Goal: Task Accomplishment & Management: Manage account settings

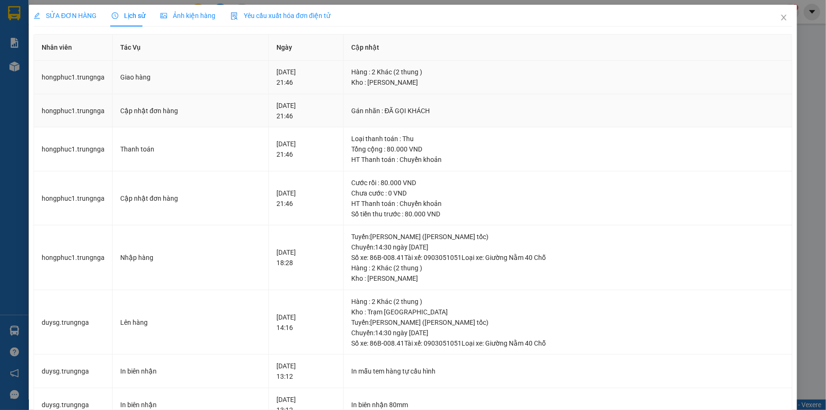
scroll to position [86, 0]
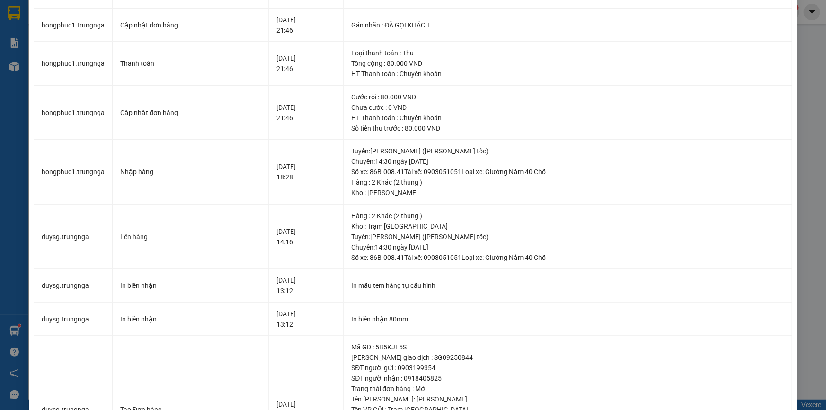
drag, startPoint x: 809, startPoint y: 56, endPoint x: 737, endPoint y: 82, distance: 77.0
click at [809, 56] on div "SỬA ĐƠN HÀNG Lịch sử [PERSON_NAME] hàng Yêu cầu xuất [PERSON_NAME] điện tử Tota…" at bounding box center [413, 205] width 826 height 410
click at [802, 39] on div "SỬA ĐƠN HÀNG Lịch sử [PERSON_NAME] hàng Yêu cầu xuất [PERSON_NAME] điện tử Tota…" at bounding box center [413, 205] width 826 height 410
click at [808, 62] on div "SỬA ĐƠN HÀNG Lịch sử [PERSON_NAME] hàng Yêu cầu xuất [PERSON_NAME] điện tử Tota…" at bounding box center [413, 205] width 826 height 410
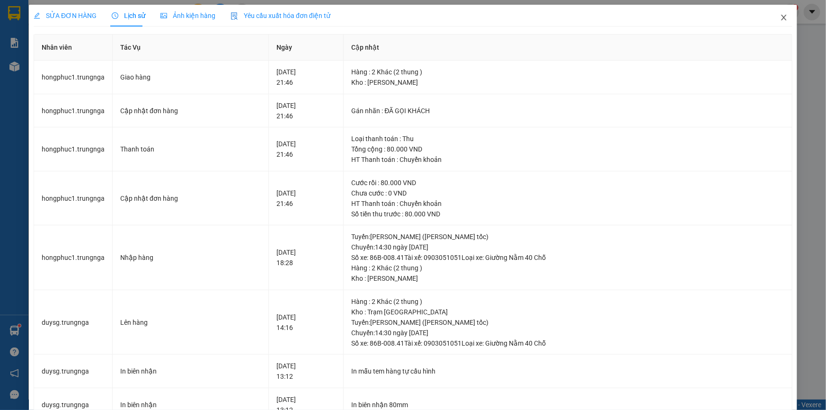
click at [781, 19] on icon "close" at bounding box center [783, 18] width 5 height 6
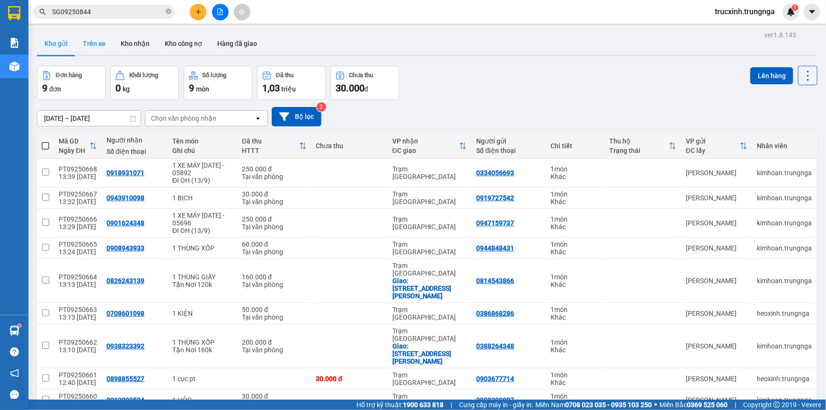
click at [82, 38] on button "Trên xe" at bounding box center [94, 43] width 38 height 23
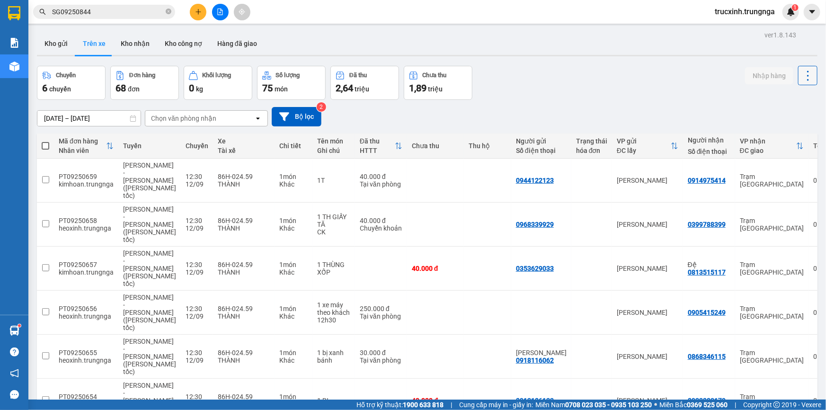
click at [802, 75] on icon at bounding box center [808, 75] width 13 height 13
click at [584, 85] on div "Chuyến 6 chuyến Đơn hàng 68 đơn [PERSON_NAME] 0 kg Số [PERSON_NAME] 75 món Đã t…" at bounding box center [427, 83] width 781 height 34
click at [49, 144] on th at bounding box center [45, 146] width 17 height 25
click at [46, 144] on span at bounding box center [46, 146] width 8 height 8
click at [45, 141] on input "checkbox" at bounding box center [45, 141] width 0 height 0
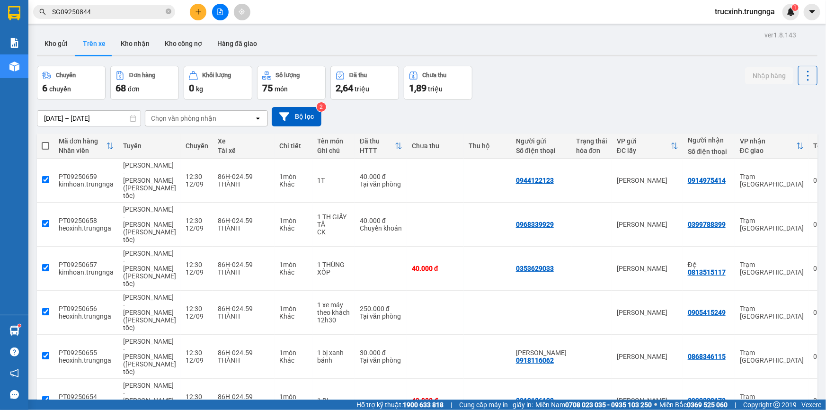
checkbox input "true"
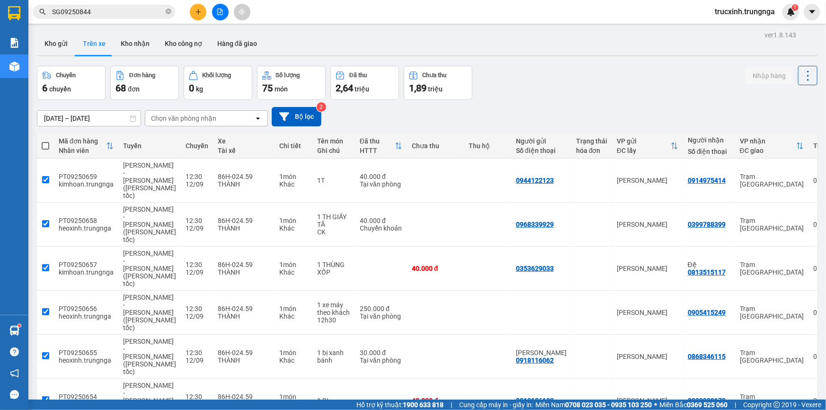
checkbox input "true"
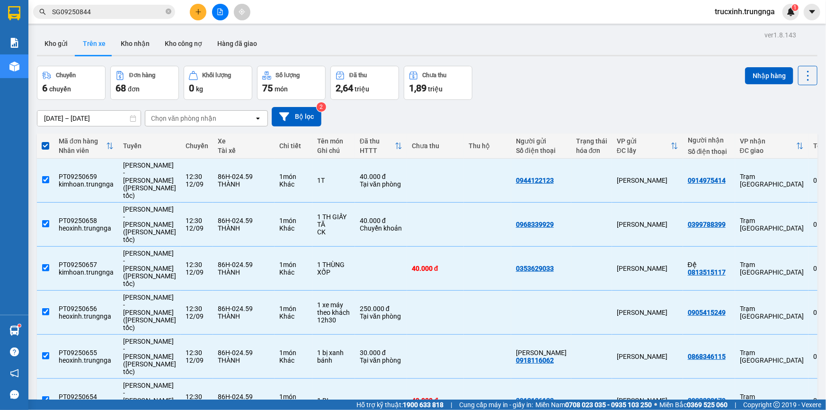
click at [45, 143] on span at bounding box center [46, 146] width 8 height 8
click at [45, 141] on input "checkbox" at bounding box center [45, 141] width 0 height 0
checkbox input "false"
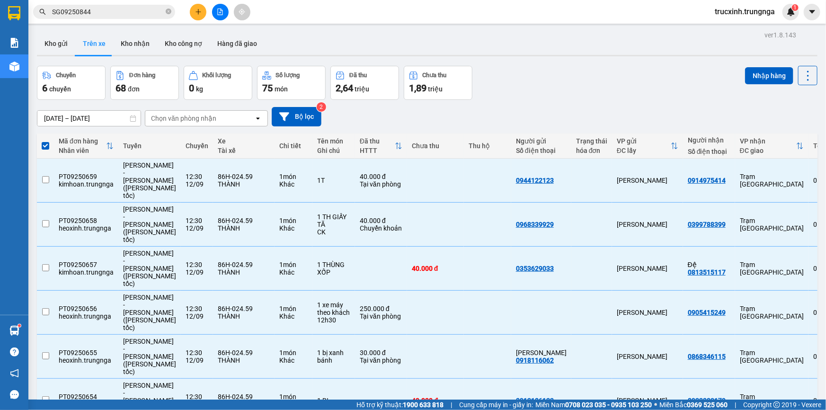
checkbox input "false"
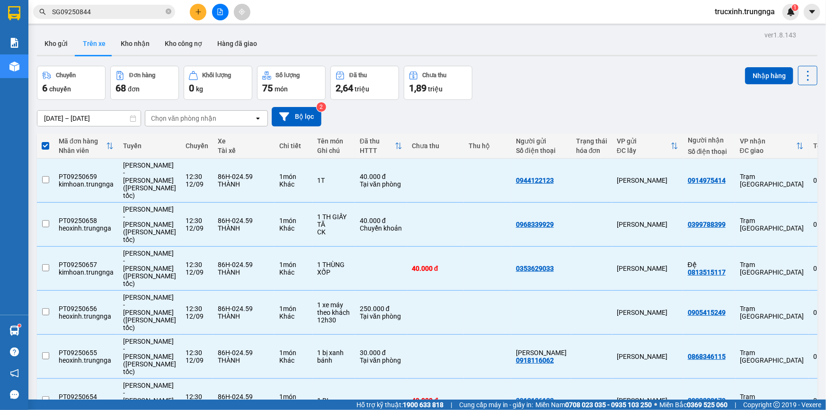
checkbox input "false"
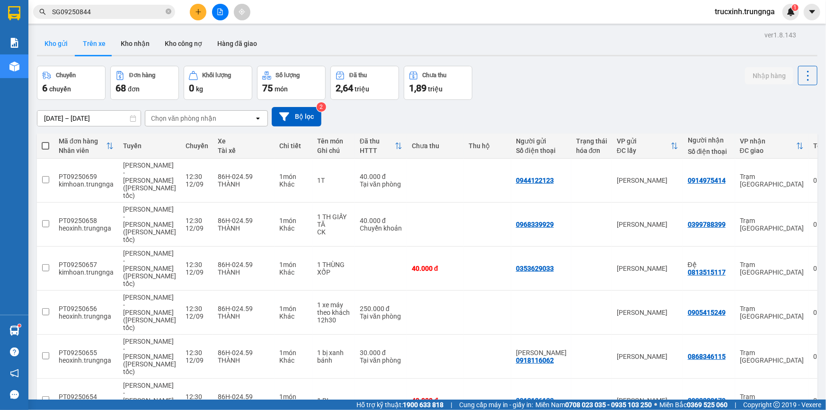
click at [57, 41] on button "Kho gửi" at bounding box center [56, 43] width 38 height 23
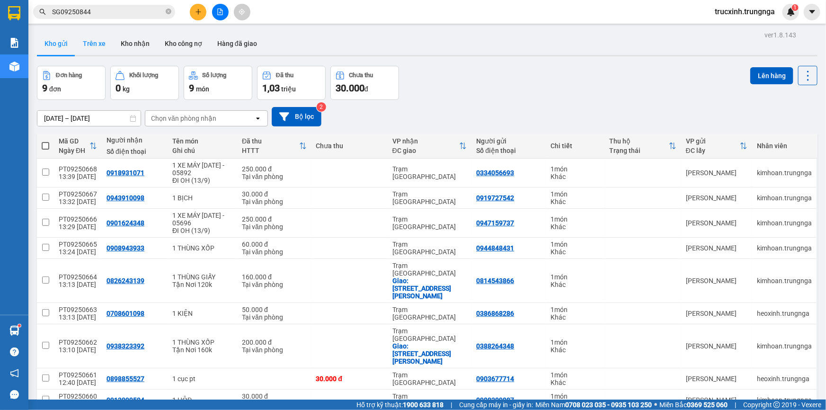
click at [92, 43] on button "Trên xe" at bounding box center [94, 43] width 38 height 23
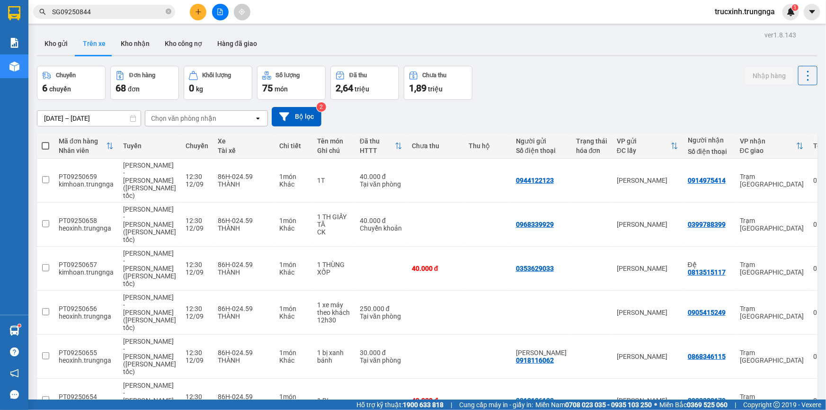
click at [228, 122] on div "Chọn văn phòng nhận" at bounding box center [199, 118] width 109 height 15
click at [198, 135] on div "[PERSON_NAME]" at bounding box center [205, 138] width 123 height 17
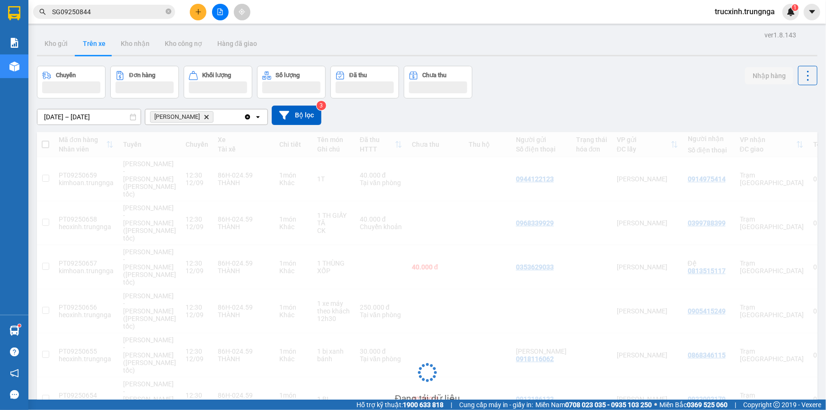
click at [204, 117] on icon "Delete" at bounding box center [207, 117] width 6 height 6
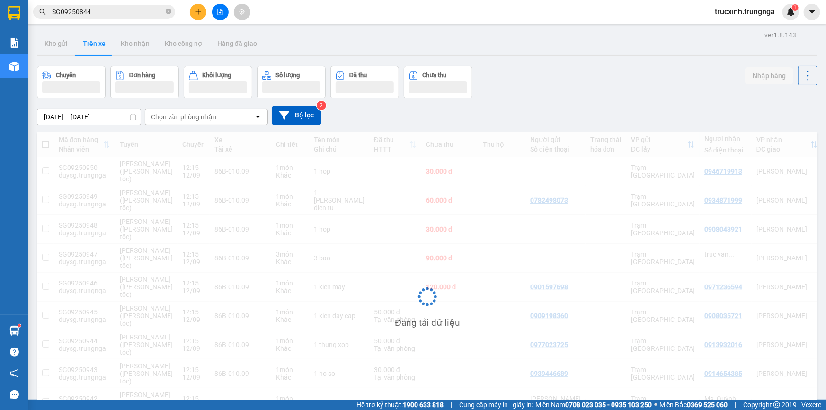
click at [191, 117] on div "Chọn văn phòng nhận" at bounding box center [183, 116] width 65 height 9
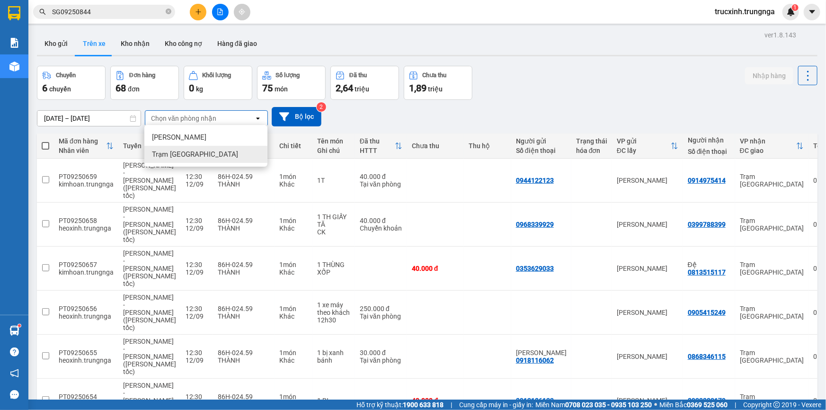
click at [191, 156] on span "Trạm [GEOGRAPHIC_DATA]" at bounding box center [195, 154] width 86 height 9
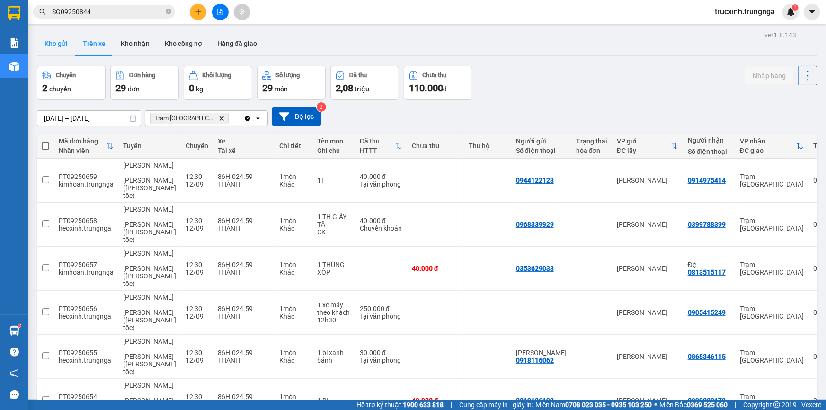
click at [63, 42] on button "Kho gửi" at bounding box center [56, 43] width 38 height 23
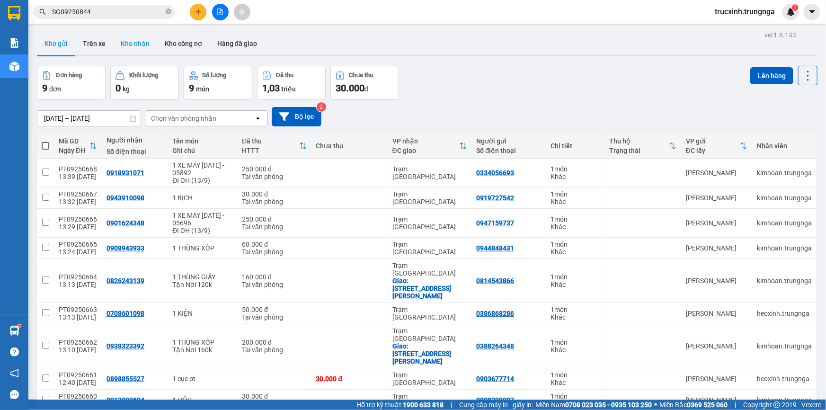
click at [142, 44] on button "Kho nhận" at bounding box center [135, 43] width 44 height 23
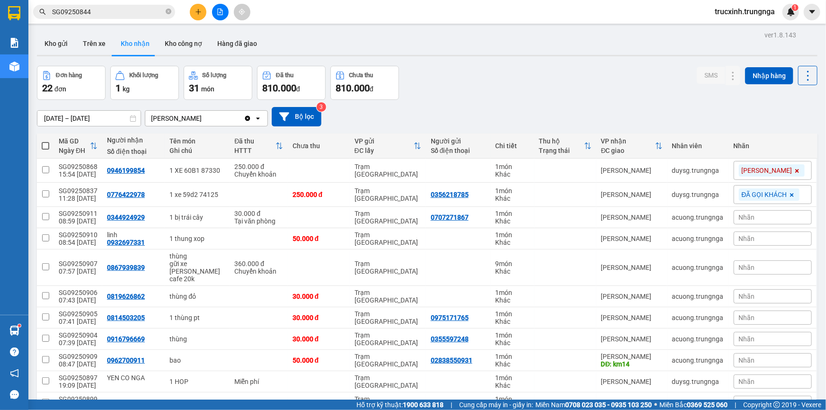
click at [514, 102] on div "[DATE] – [DATE] Press the down arrow key to interact with the calendar and sele…" at bounding box center [427, 117] width 781 height 34
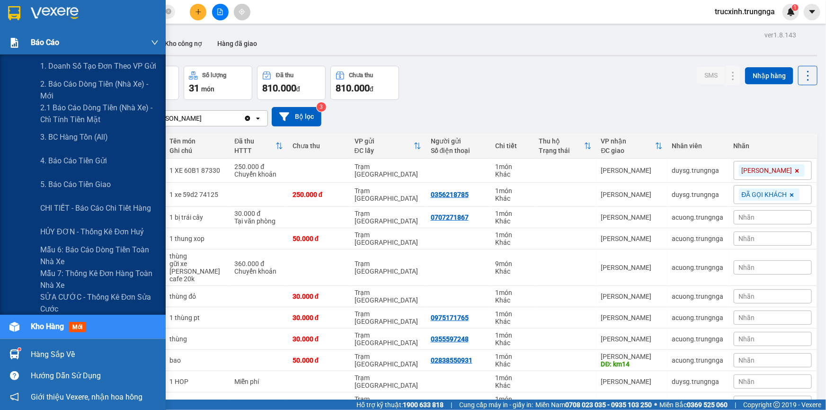
click at [38, 42] on span "Báo cáo" at bounding box center [45, 42] width 28 height 12
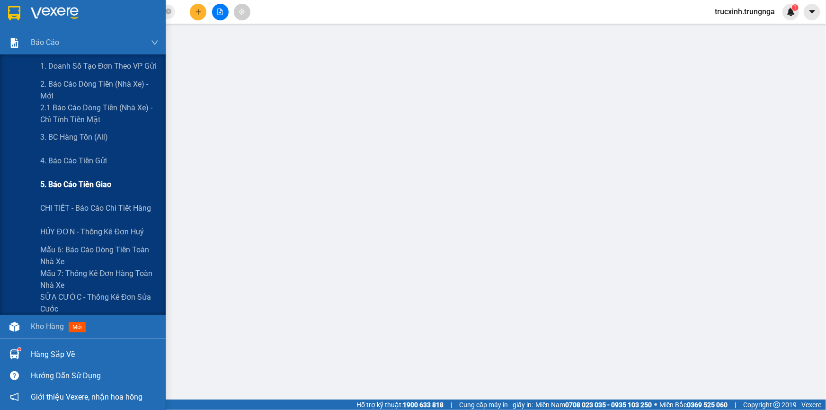
click at [96, 185] on span "5. Báo cáo tiền giao" at bounding box center [75, 185] width 71 height 12
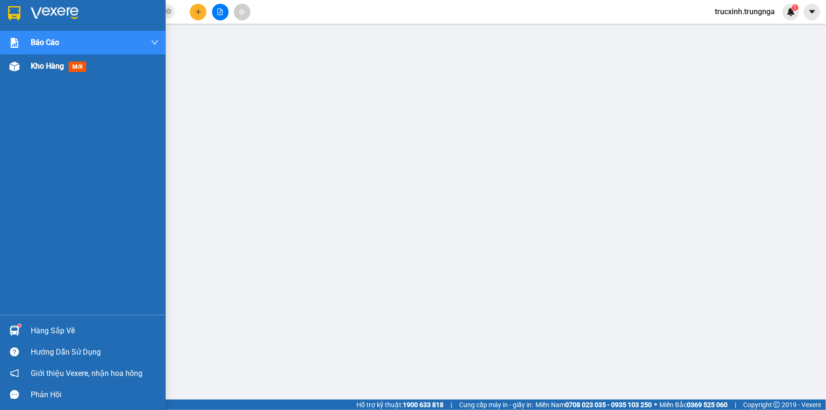
click at [47, 68] on span "Kho hàng" at bounding box center [47, 66] width 33 height 9
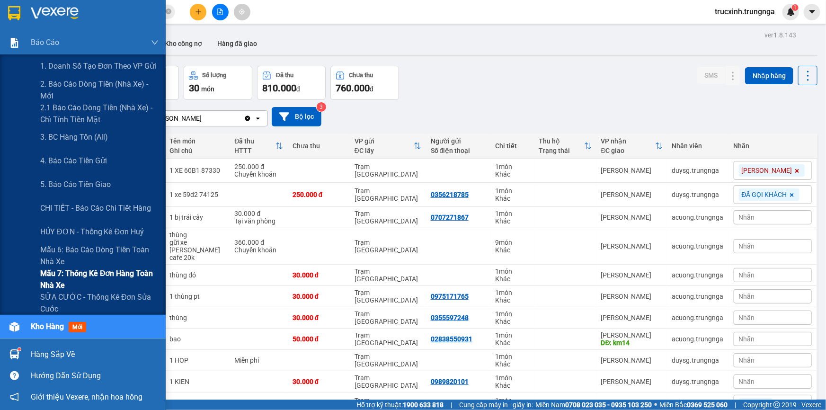
drag, startPoint x: 90, startPoint y: 253, endPoint x: 87, endPoint y: 273, distance: 19.6
click at [87, 273] on div "1. Doanh số tạo đơn theo VP gửi 2. [PERSON_NAME] [PERSON_NAME] (nhà xe) - mới 2…" at bounding box center [83, 184] width 166 height 260
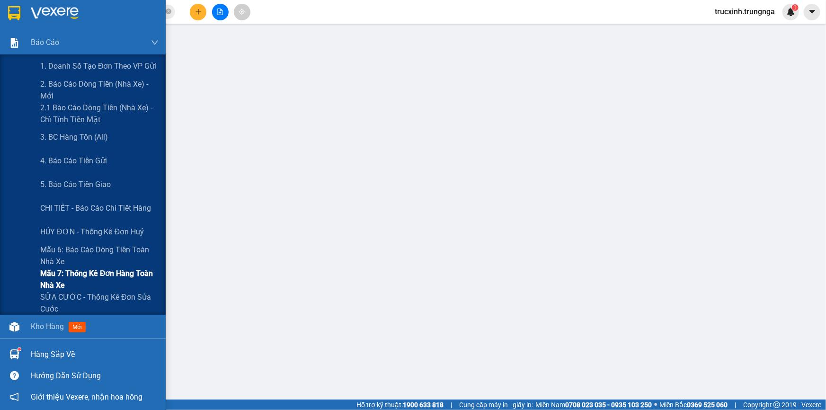
click at [87, 273] on span "Mẫu 7: Thống kê đơn hàng toàn nhà xe" at bounding box center [99, 280] width 118 height 24
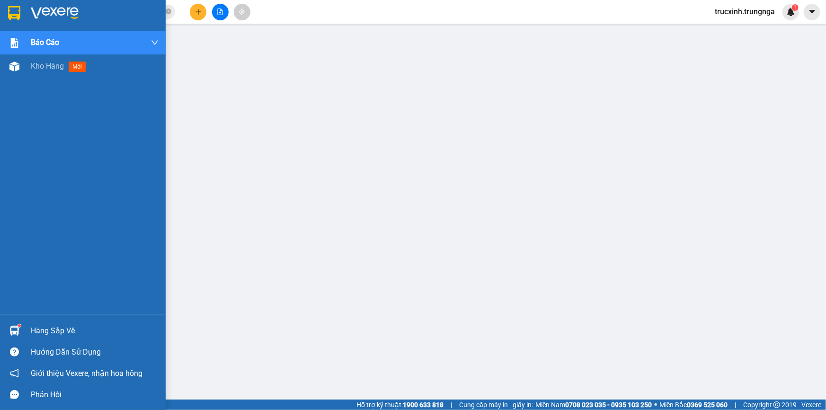
click at [57, 331] on div "Hàng sắp về" at bounding box center [95, 331] width 128 height 14
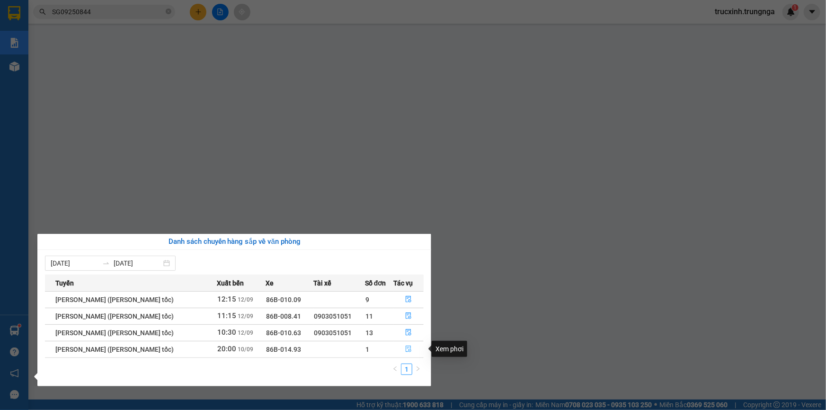
click at [408, 346] on icon "file-done" at bounding box center [409, 349] width 6 height 7
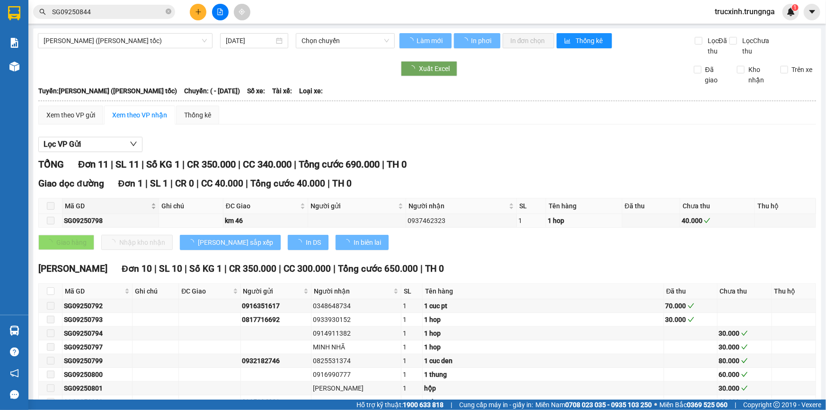
type input "[DATE]"
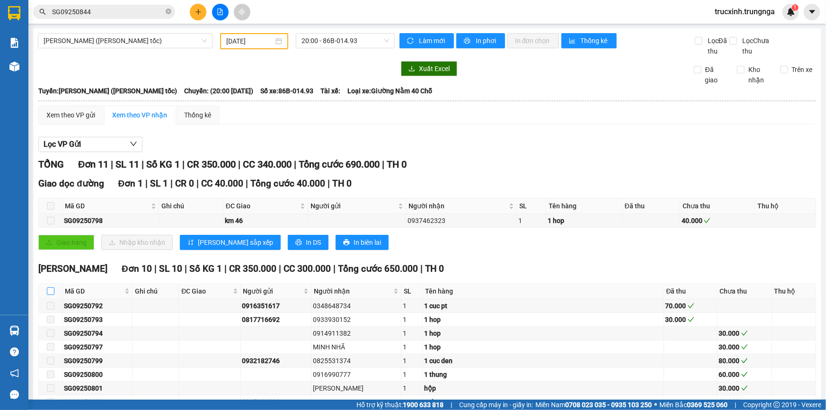
click at [49, 289] on input "checkbox" at bounding box center [51, 291] width 8 height 8
checkbox input "true"
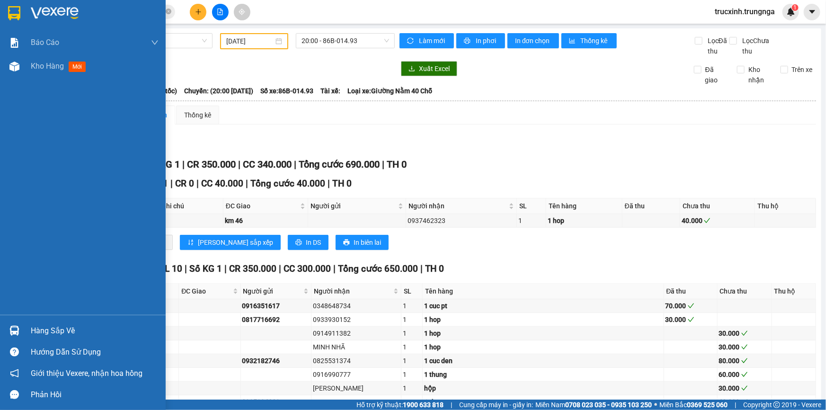
click at [51, 333] on div "Hàng sắp về" at bounding box center [95, 331] width 128 height 14
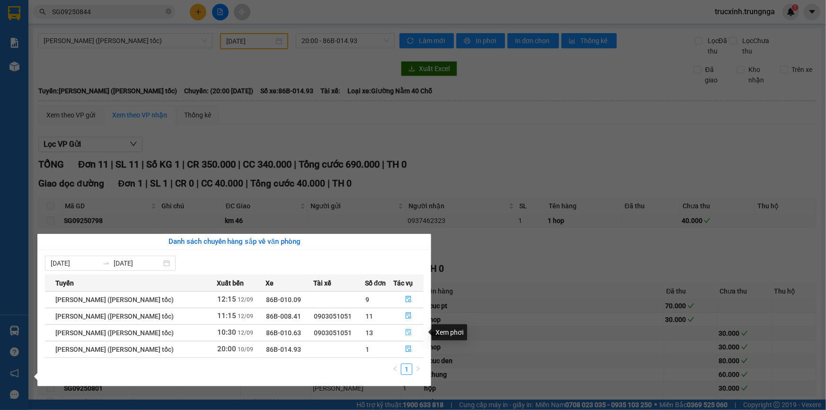
click at [409, 333] on icon "file-done" at bounding box center [408, 332] width 7 height 7
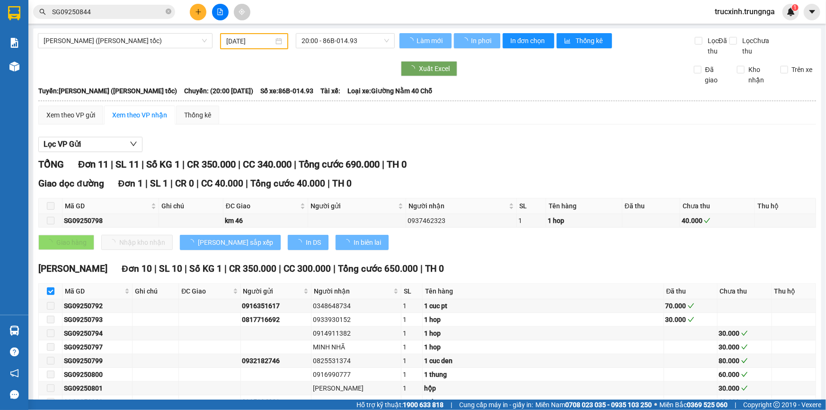
checkbox input "false"
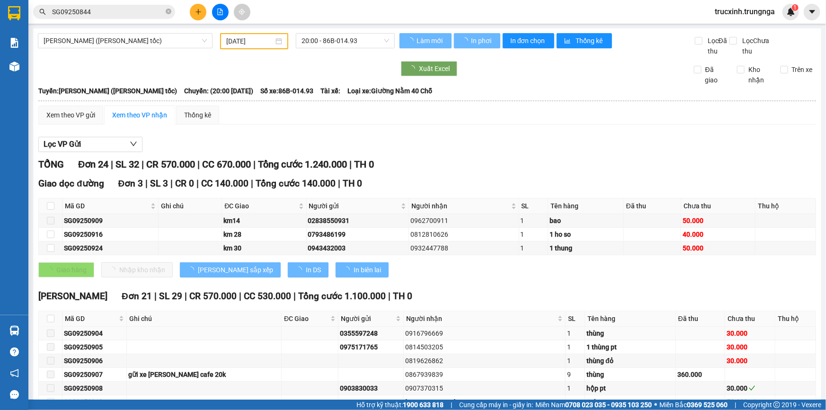
type input "[DATE]"
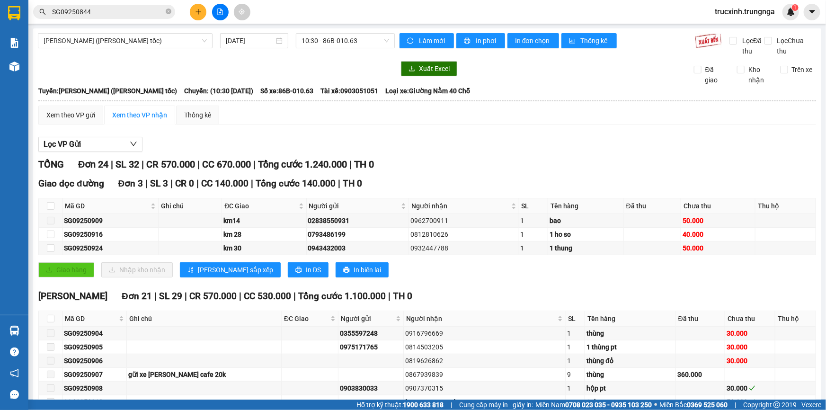
scroll to position [172, 0]
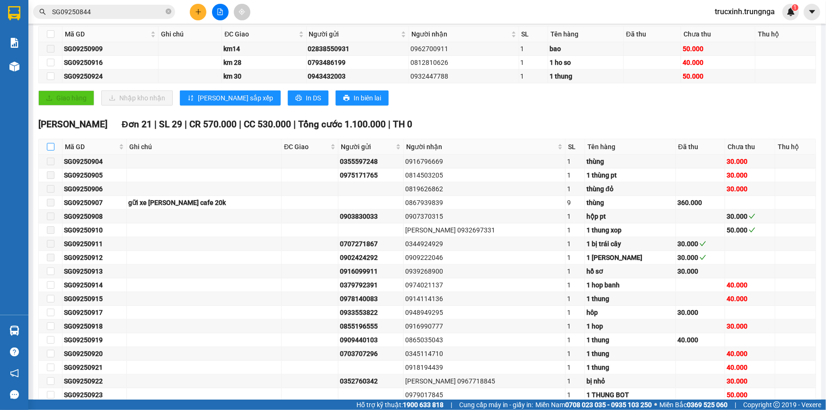
click at [48, 147] on input "checkbox" at bounding box center [51, 147] width 8 height 8
checkbox input "true"
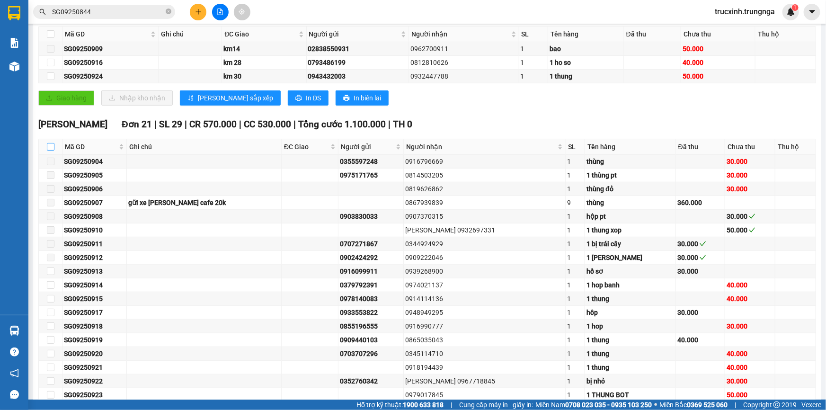
checkbox input "true"
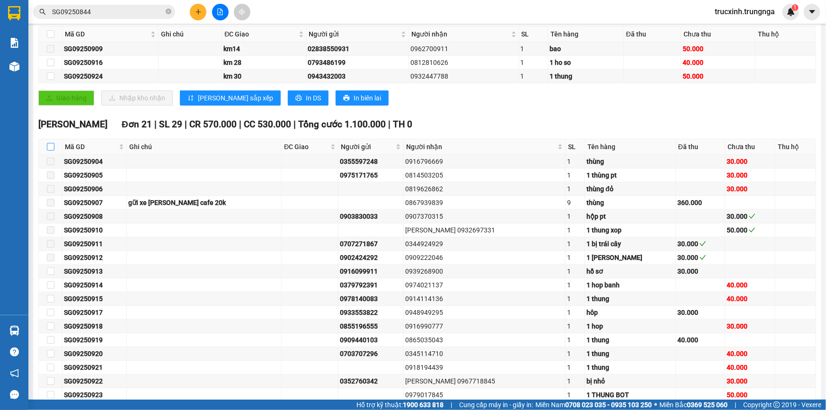
checkbox input "true"
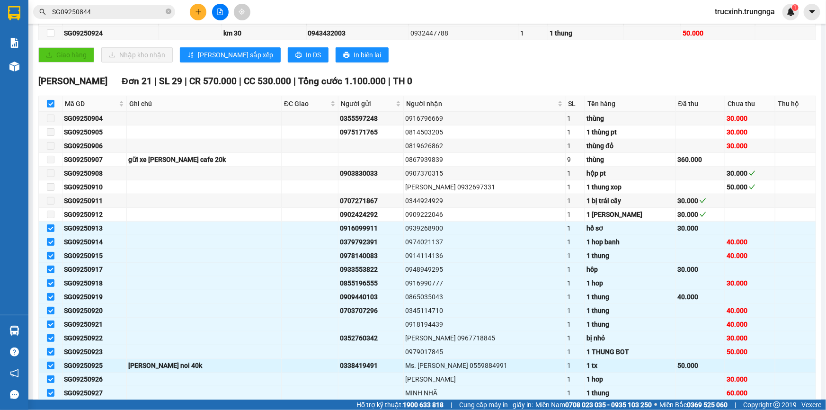
scroll to position [262, 0]
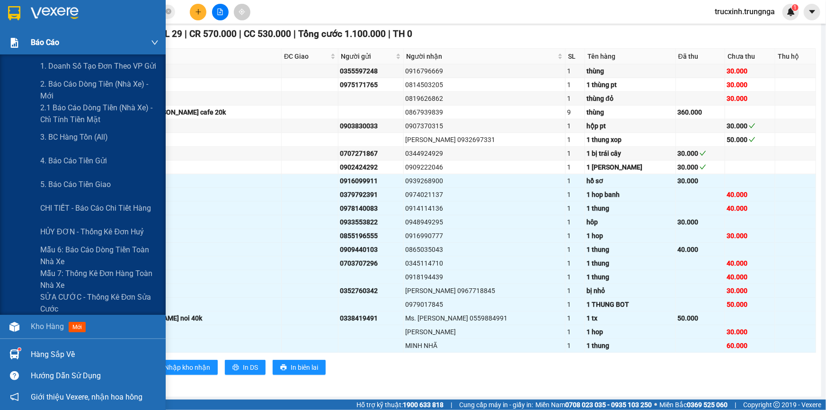
click at [40, 36] on div "Báo cáo" at bounding box center [95, 43] width 128 height 24
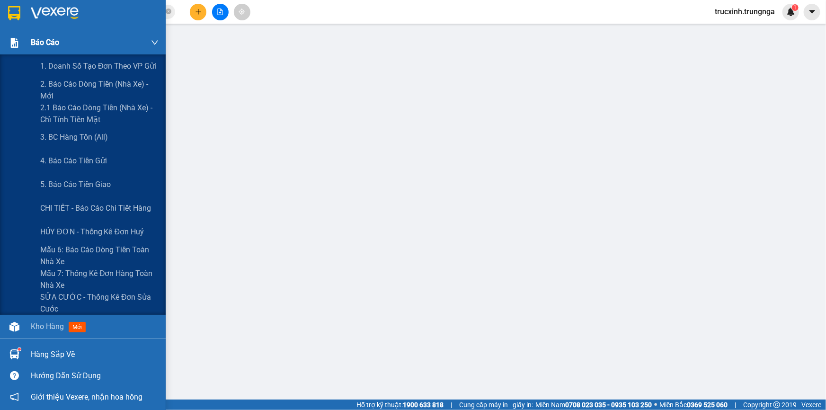
scroll to position [59, 0]
click at [82, 66] on span "1. Doanh số tạo đơn theo VP gửi" at bounding box center [98, 66] width 117 height 12
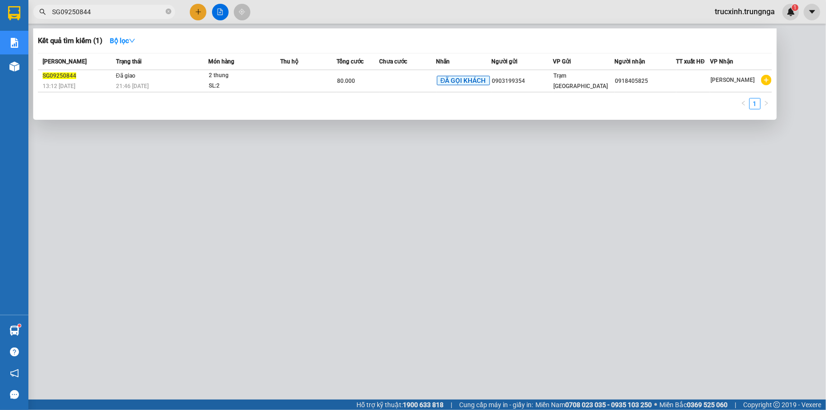
click at [172, 11] on span "SG09250844" at bounding box center [104, 12] width 142 height 14
click at [164, 10] on span "SG09250844" at bounding box center [104, 12] width 142 height 14
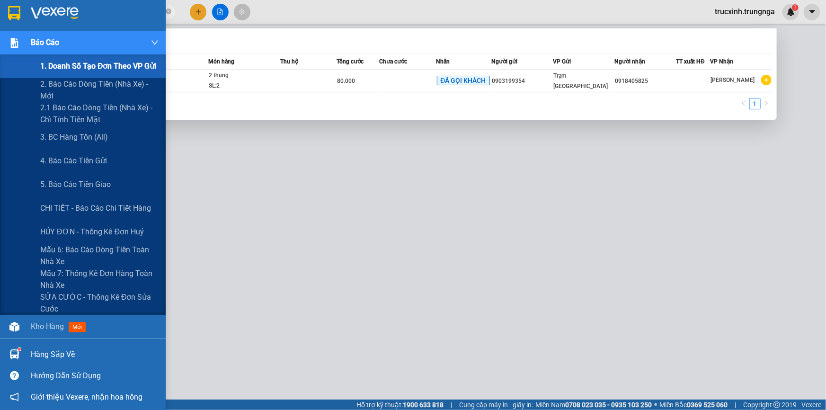
drag, startPoint x: 67, startPoint y: 67, endPoint x: 59, endPoint y: 29, distance: 38.7
click at [66, 66] on span "1. Doanh số tạo đơn theo VP gửi" at bounding box center [98, 66] width 117 height 12
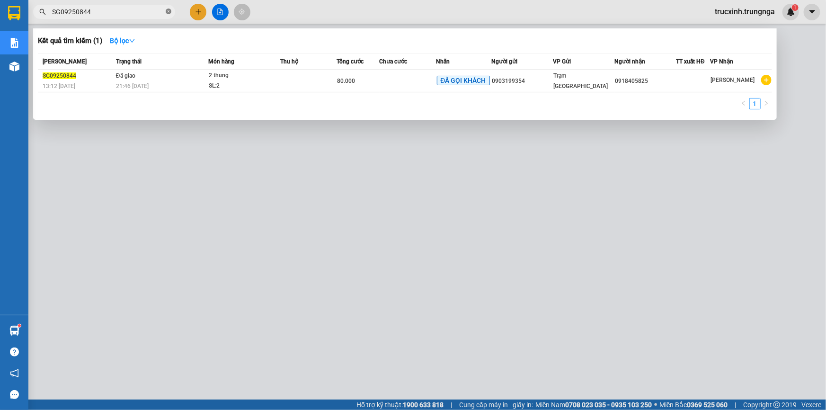
click at [170, 13] on icon "close-circle" at bounding box center [169, 12] width 6 height 6
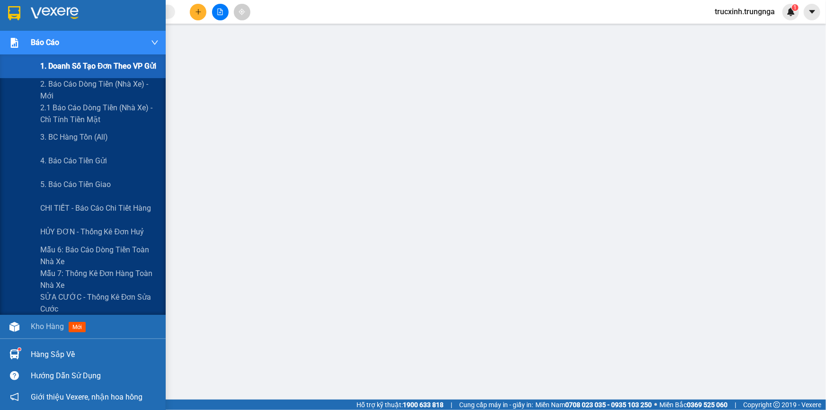
click at [62, 65] on span "1. Doanh số tạo đơn theo VP gửi" at bounding box center [98, 66] width 117 height 12
click at [77, 67] on span "1. Doanh số tạo đơn theo VP gửi" at bounding box center [98, 66] width 117 height 12
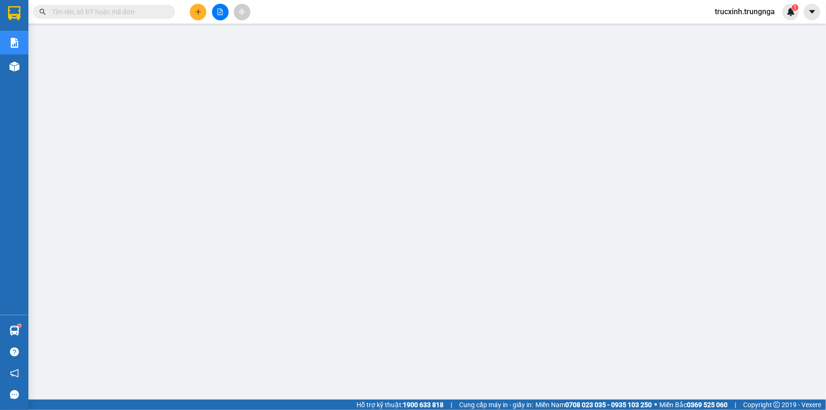
scroll to position [16, 0]
click at [91, 14] on input "text" at bounding box center [108, 12] width 112 height 10
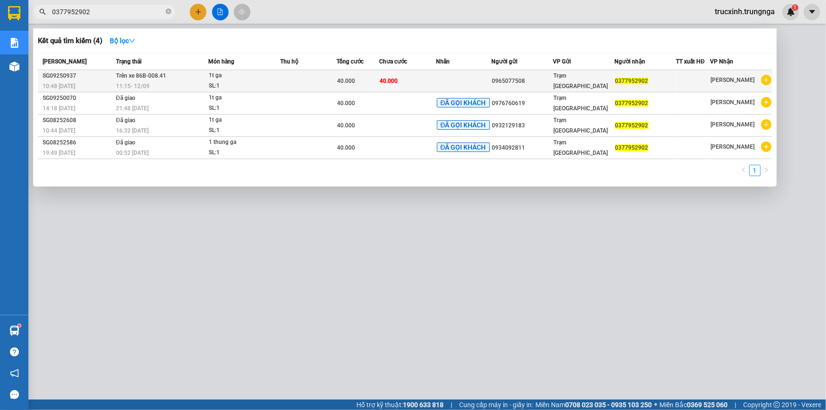
type input "0377952902"
click at [142, 79] on span "Trên xe 86B-008.41" at bounding box center [141, 75] width 50 height 7
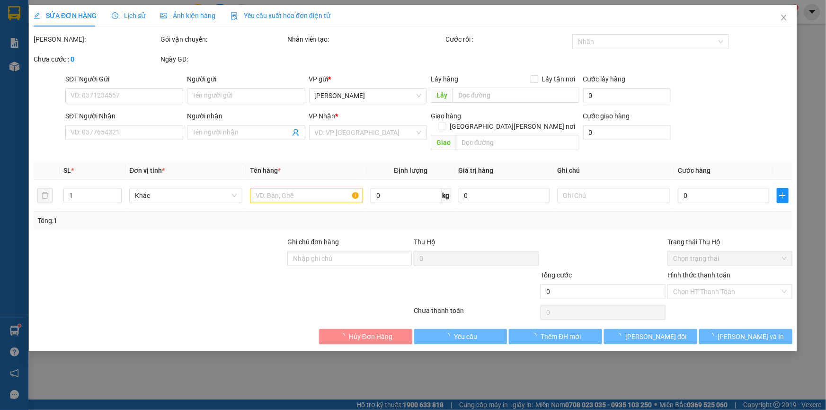
type input "0965077508"
type input "0377952902"
type input "40.000"
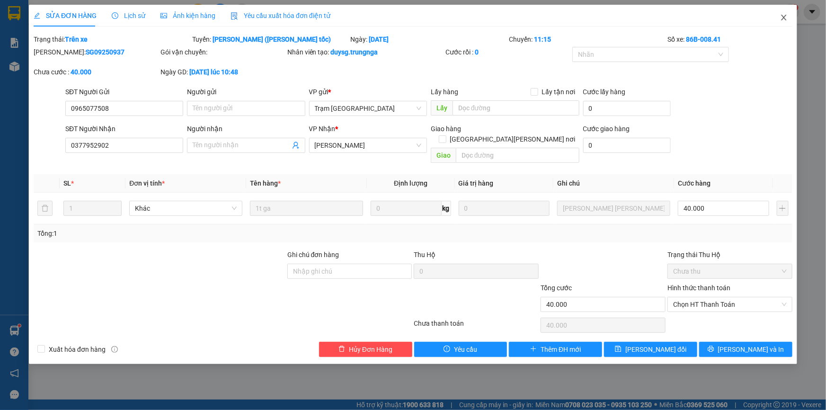
click at [785, 21] on icon "close" at bounding box center [785, 18] width 8 height 8
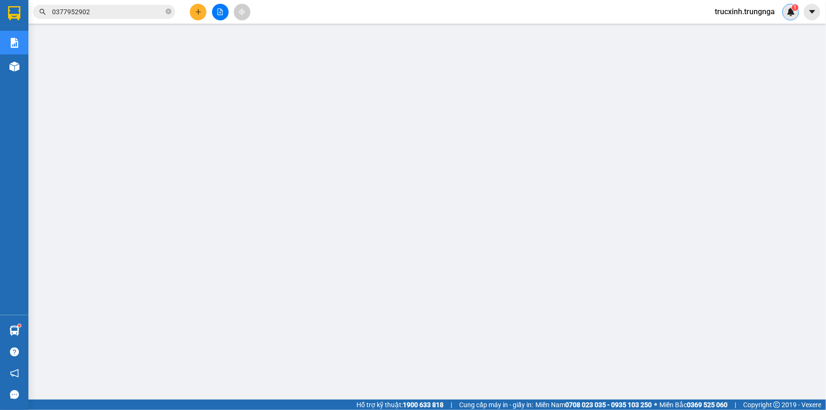
click at [786, 15] on div "1" at bounding box center [791, 12] width 17 height 17
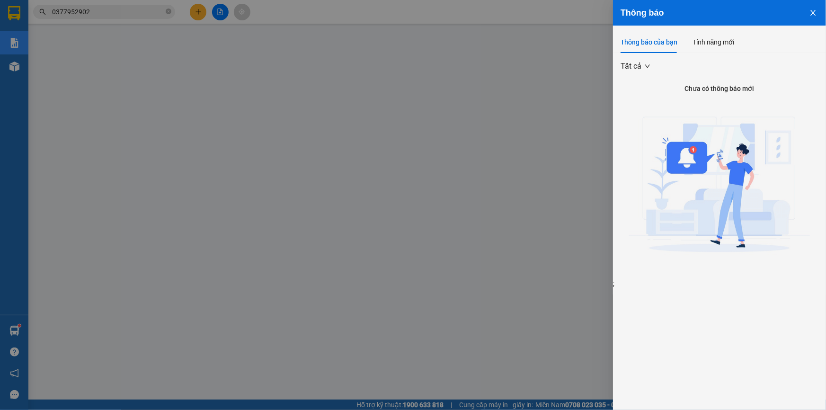
click at [553, 10] on div at bounding box center [413, 205] width 826 height 410
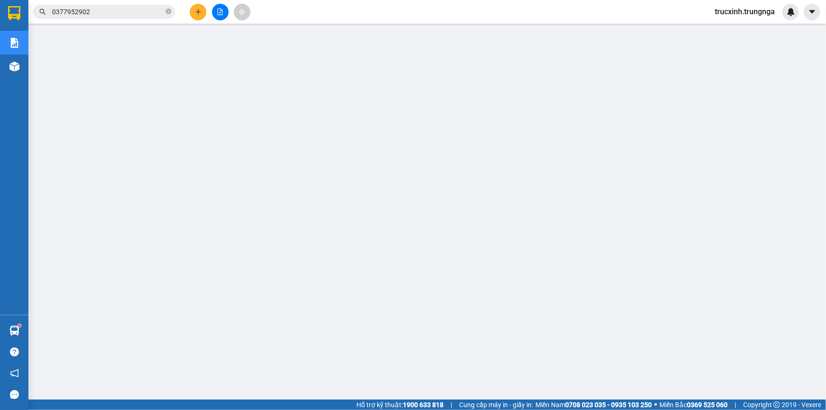
click at [718, 11] on span "trucxinh.trungnga" at bounding box center [745, 12] width 75 height 12
drag, startPoint x: 741, startPoint y: 40, endPoint x: 745, endPoint y: 31, distance: 9.3
click at [745, 31] on ul "Đăng xuất Đổi mật khẩu" at bounding box center [744, 37] width 77 height 34
click at [715, 27] on icon "login" at bounding box center [715, 30] width 6 height 6
